Goal: Book appointment/travel/reservation

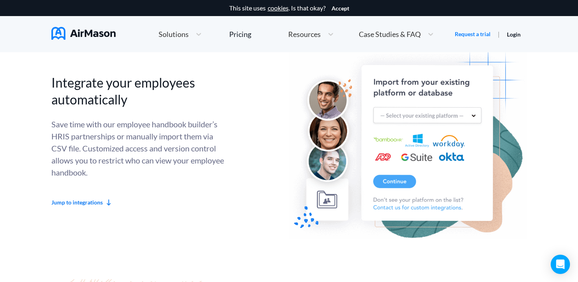
click at [472, 36] on link "Request a trial" at bounding box center [473, 34] width 36 height 8
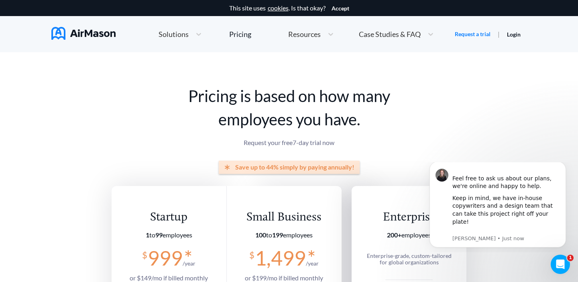
click at [94, 35] on img at bounding box center [83, 33] width 64 height 13
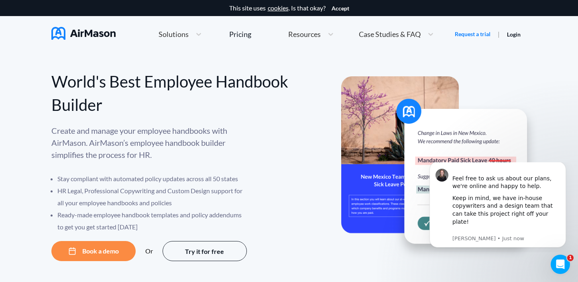
click at [116, 246] on button "Book a demo" at bounding box center [93, 251] width 84 height 20
